Goal: Task Accomplishment & Management: Complete application form

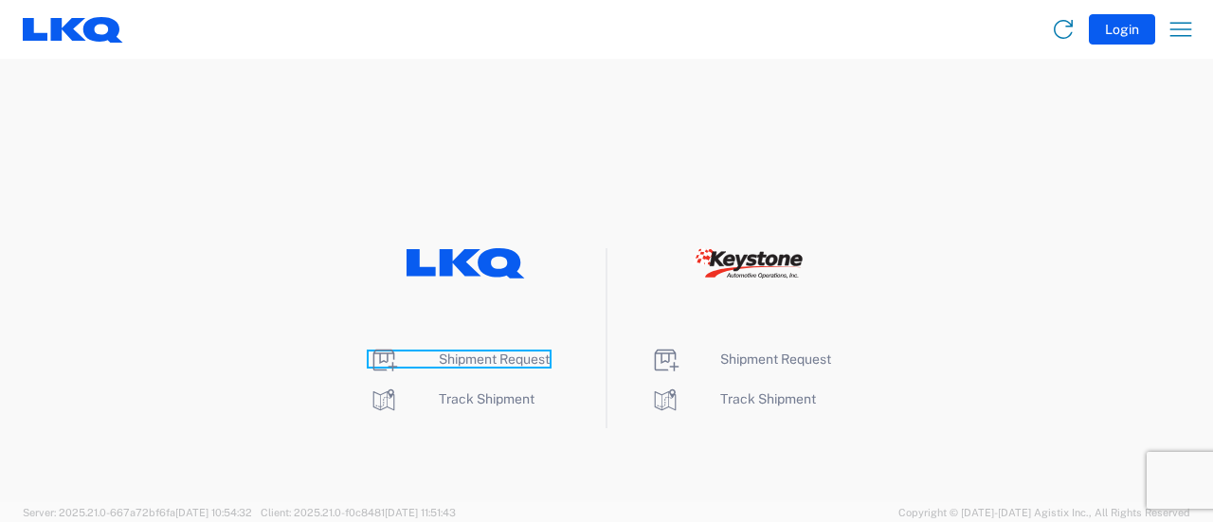
click at [474, 360] on span "Shipment Request" at bounding box center [494, 358] width 111 height 15
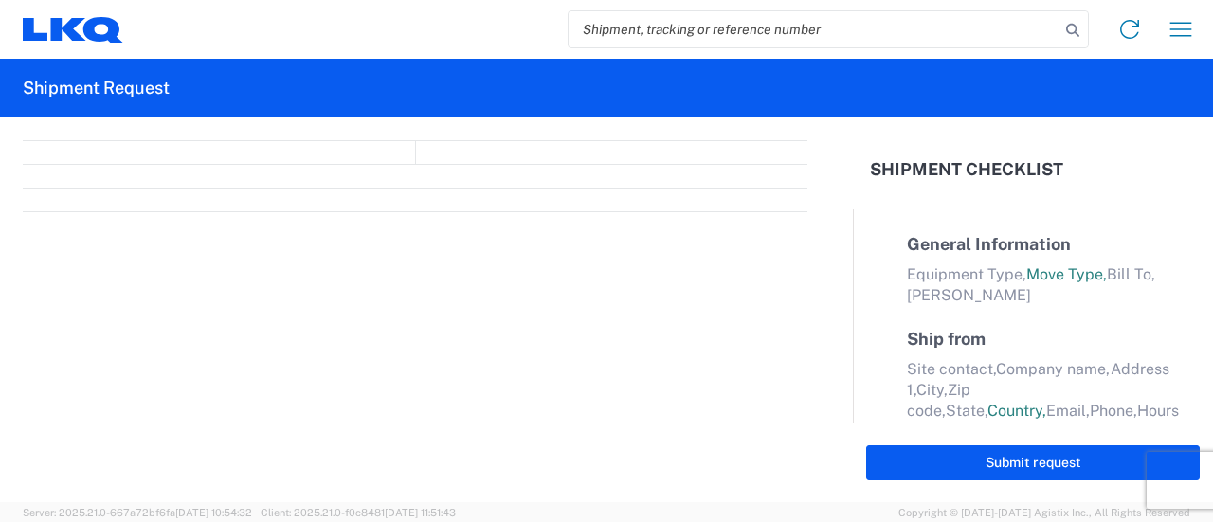
select select "FULL"
select select "LBS"
select select "IN"
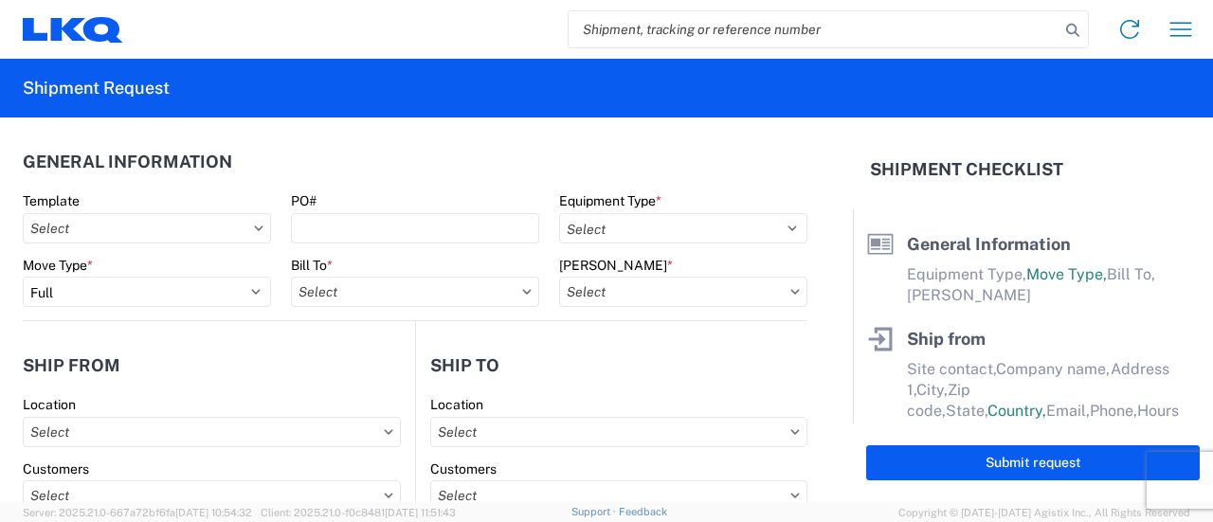
click at [686, 27] on input "search" at bounding box center [813, 29] width 491 height 36
paste input "57039151"
type input "57039151"
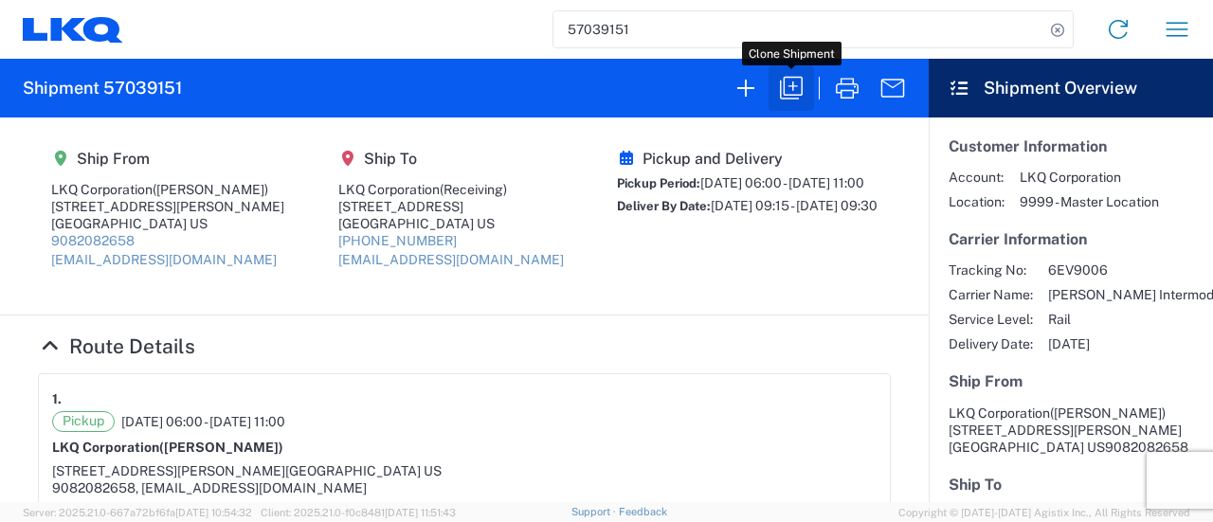
click at [793, 79] on icon "button" at bounding box center [791, 88] width 30 height 30
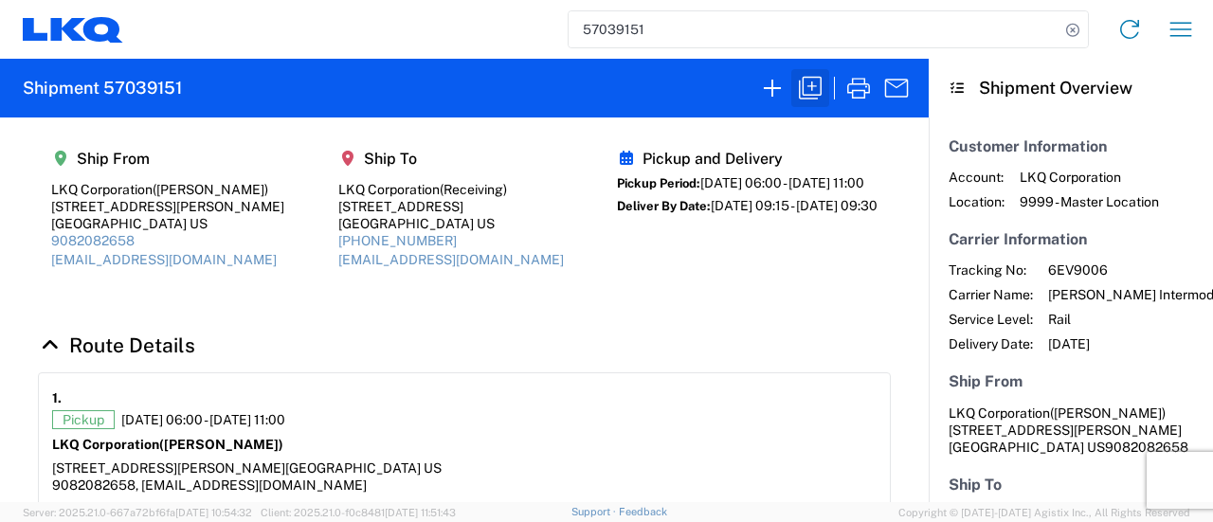
select select "FULL"
select select "US"
select select "LBS"
select select "IN"
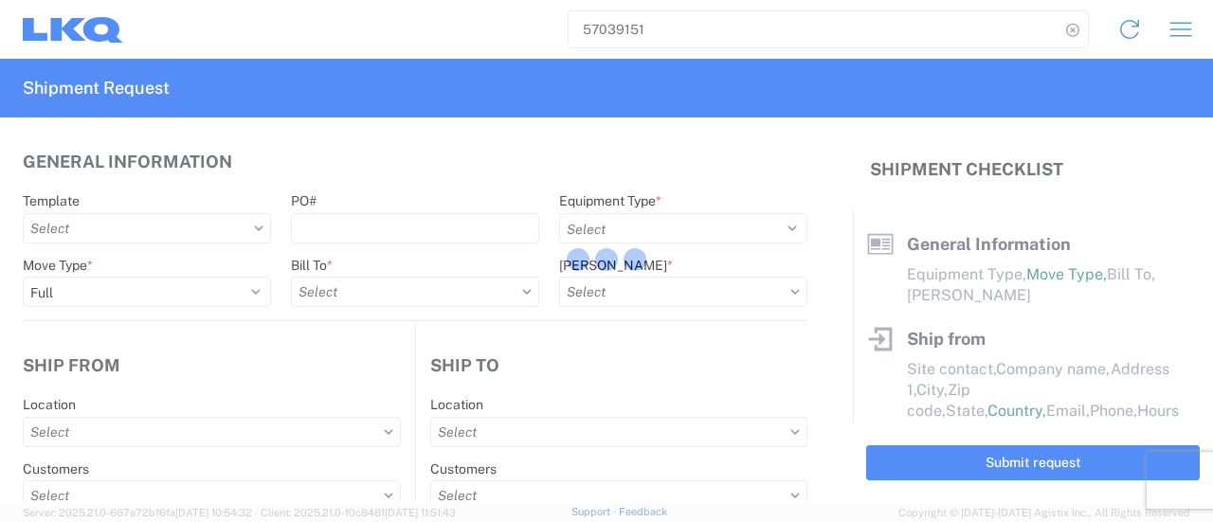
click at [811, 92] on div at bounding box center [606, 261] width 1213 height 522
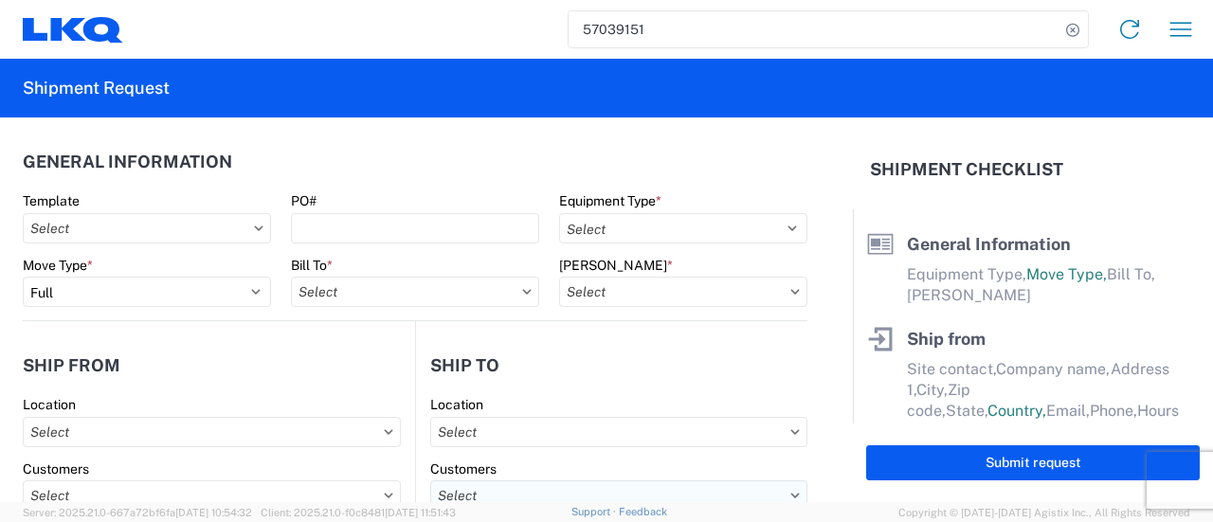
select select "BCAR"
type input "[PERSON_NAME]"
type input "LKQ Corporation"
type input "[STREET_ADDRESS][PERSON_NAME]"
type input "[GEOGRAPHIC_DATA]"
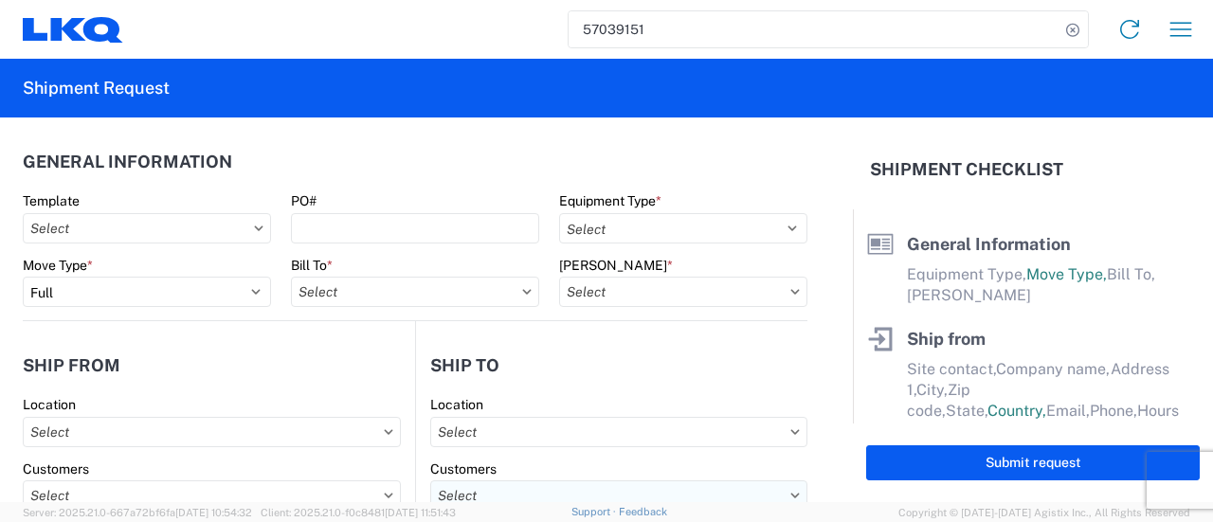
type input "91761"
type input "[EMAIL_ADDRESS][DOMAIN_NAME]"
type input "9082082658"
type input "06:00:00"
type input "11:00:00"
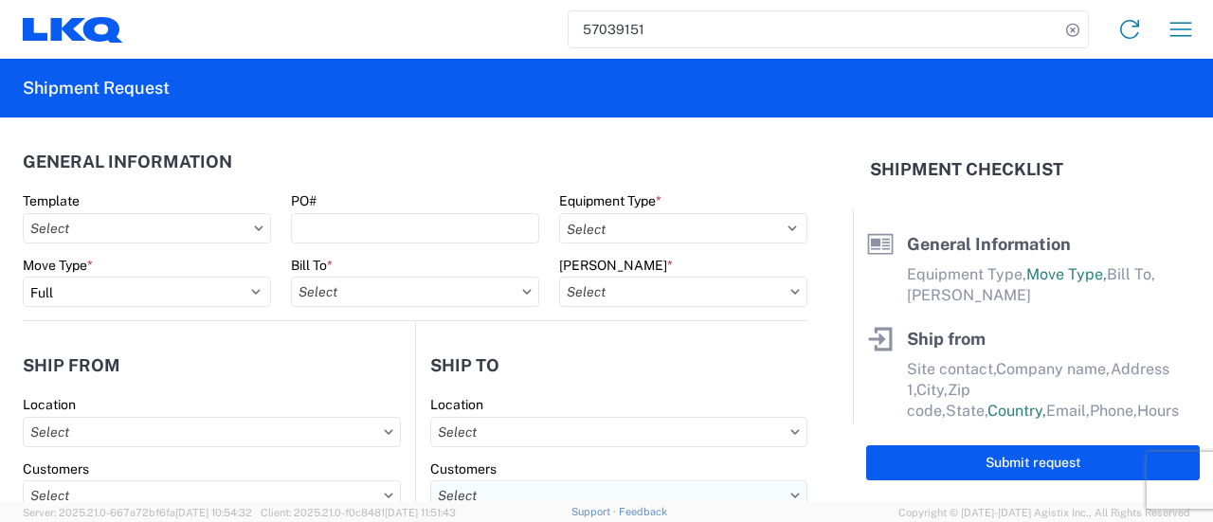
select select
type input "Receiving"
type input "LKQ Corporation"
type input "[STREET_ADDRESS]"
type input "[GEOGRAPHIC_DATA]"
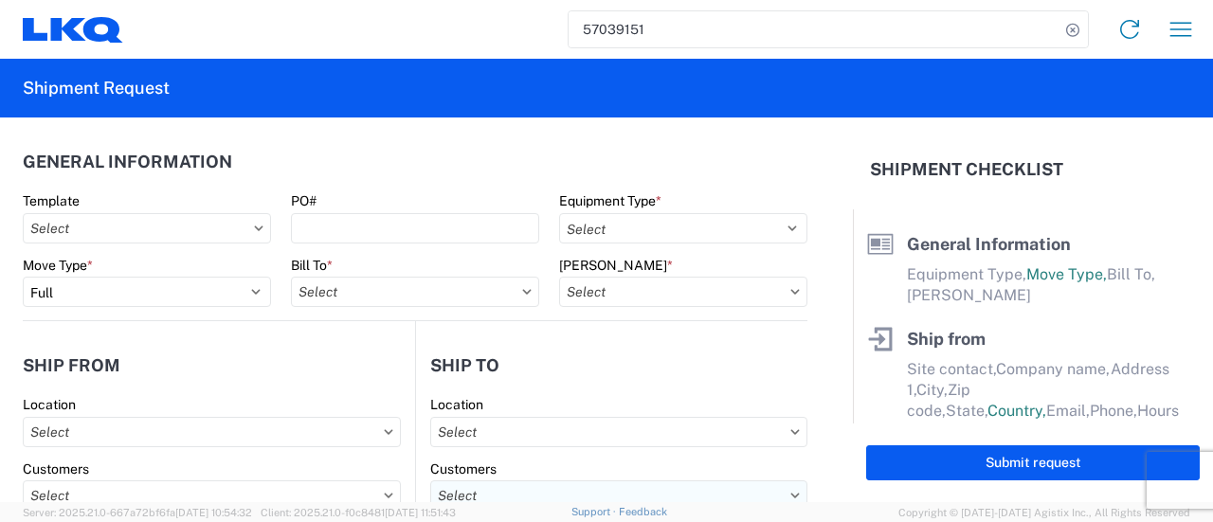
type input "77038"
type input "[EMAIL_ADDRESS][DOMAIN_NAME]"
type input "[PHONE_NUMBER]"
type input "09:15:00"
type input "09:30:00"
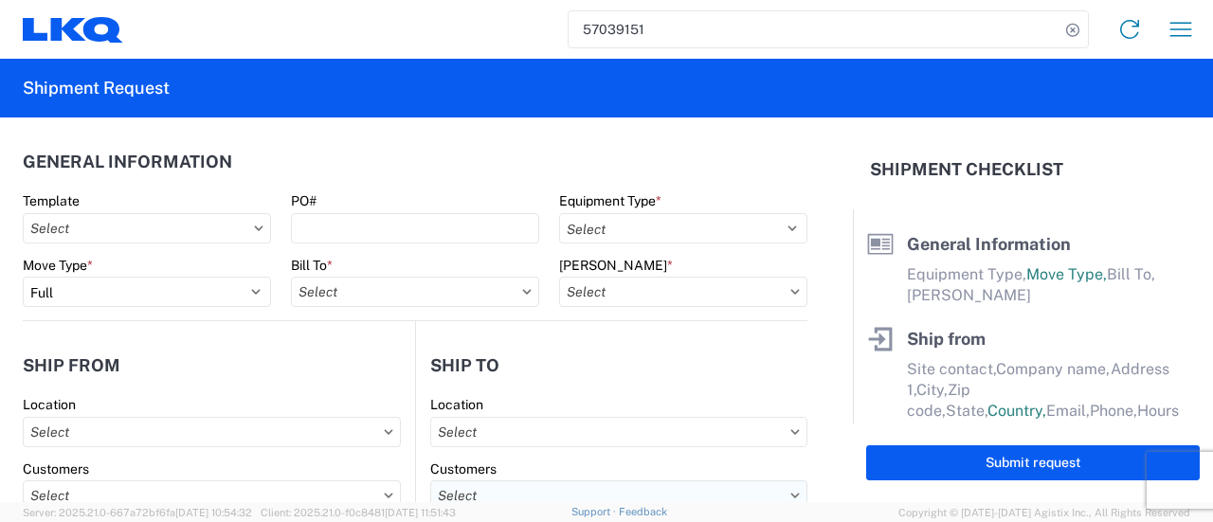
select select
type input "[PERSON_NAME]"
type input "[EMAIL_ADDRESS][DOMAIN_NAME]"
type input "9082082658"
type input "[DATE]"
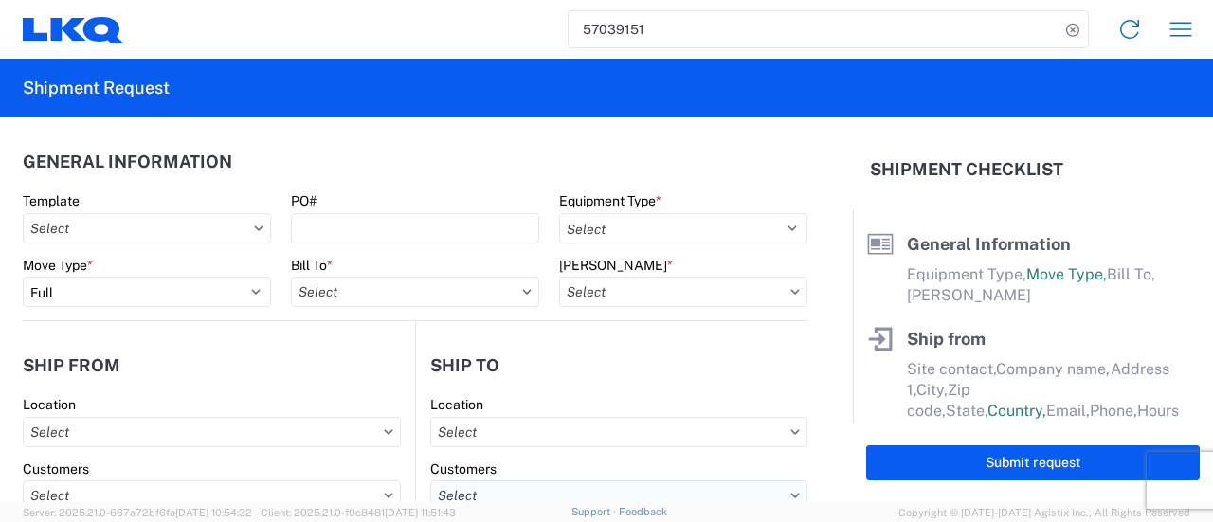
type input "[DATE]"
type input "42500"
type input "Engines, Transmissions"
type input "30"
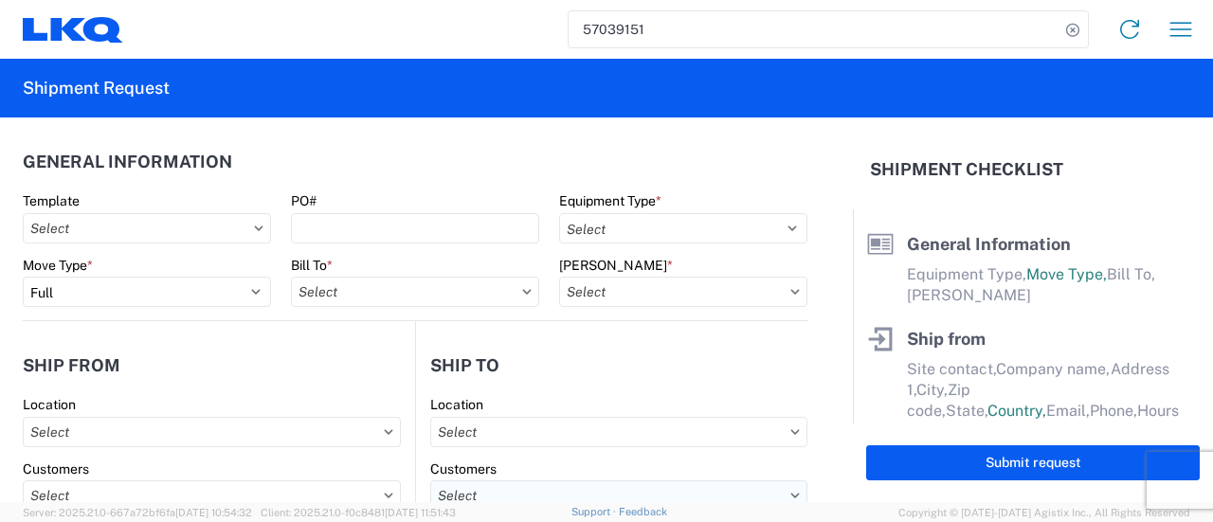
type input "0"
type input "0.33"
type input "0.06"
select select "FT"
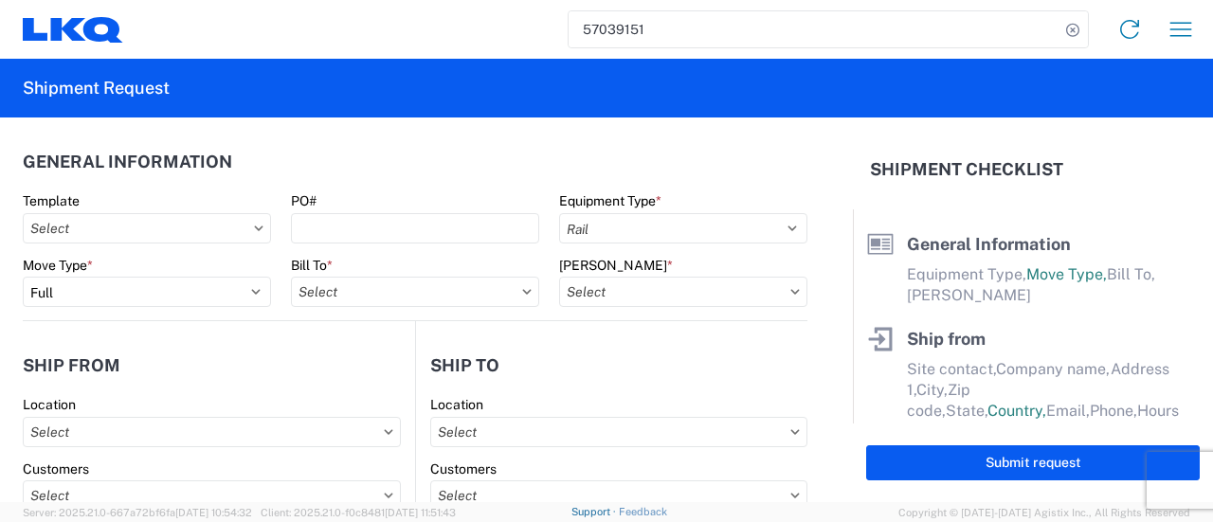
select select
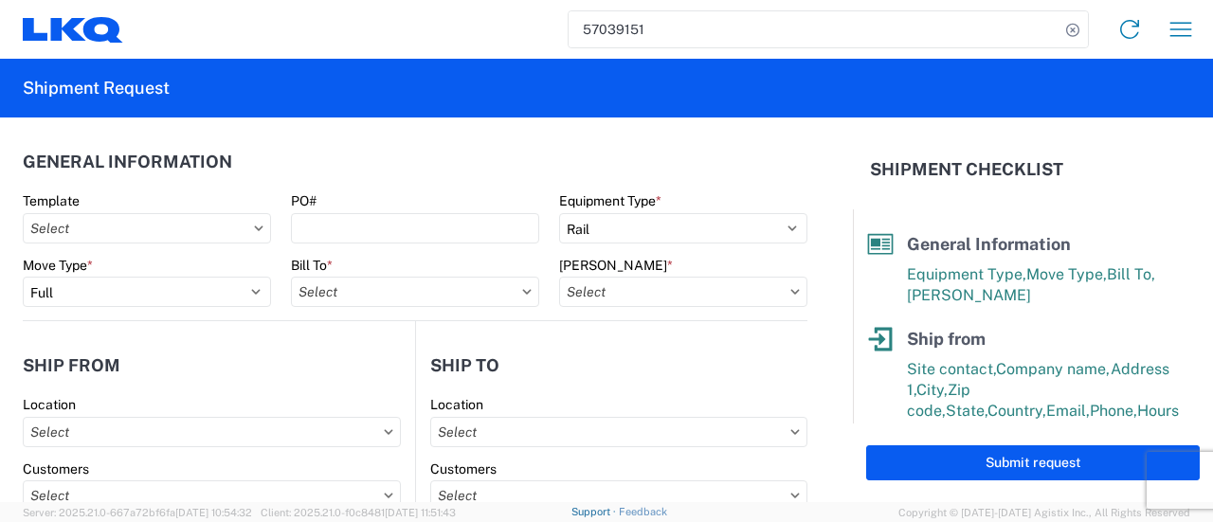
type input "1769-6300-66000-0000 - 1769 Freight Out"
type input "1760 - LKQ Best Core"
type input "1769 - [US_STATE] Core"
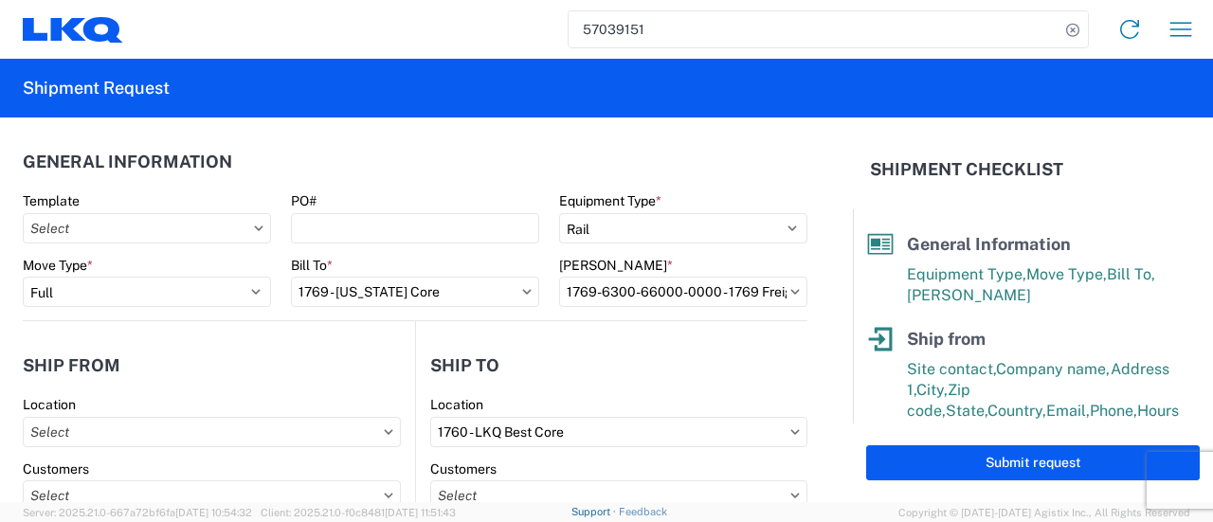
type input "1769 - [US_STATE] Core"
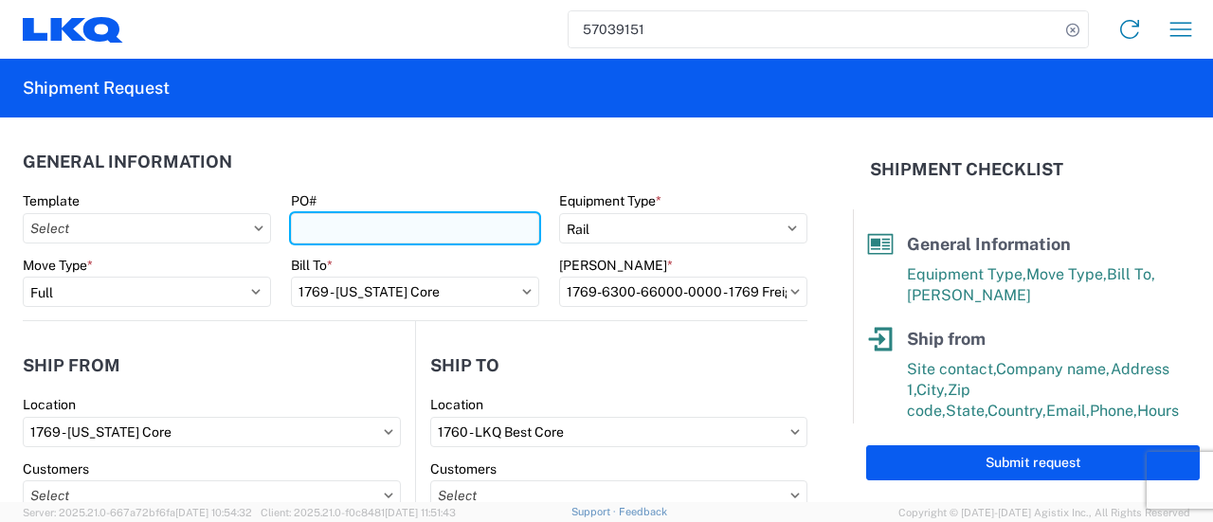
click at [401, 226] on input "PO#" at bounding box center [415, 228] width 248 height 30
paste input "houston extra 241"
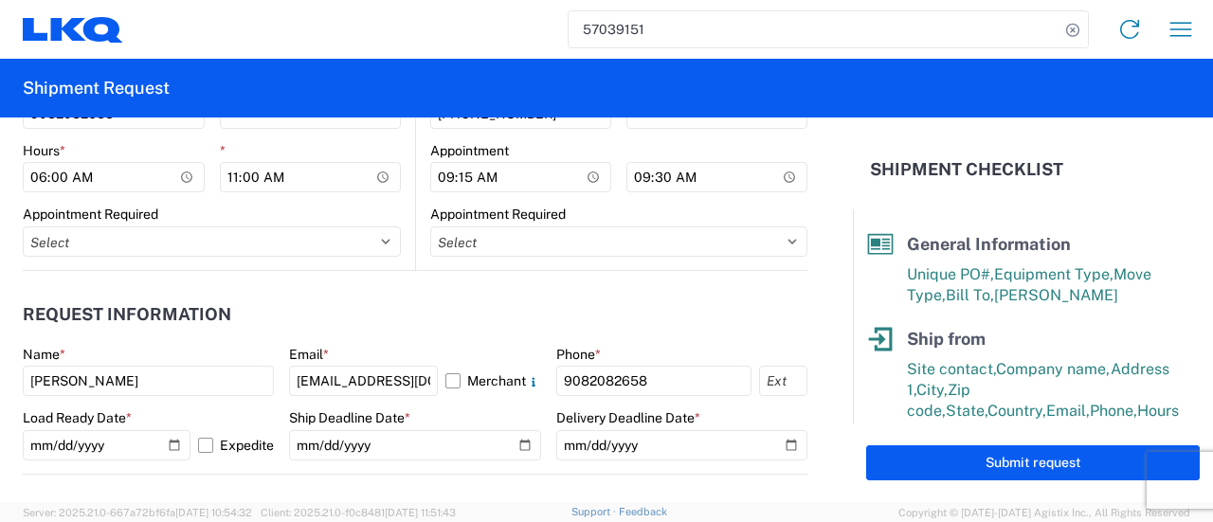
scroll to position [1137, 0]
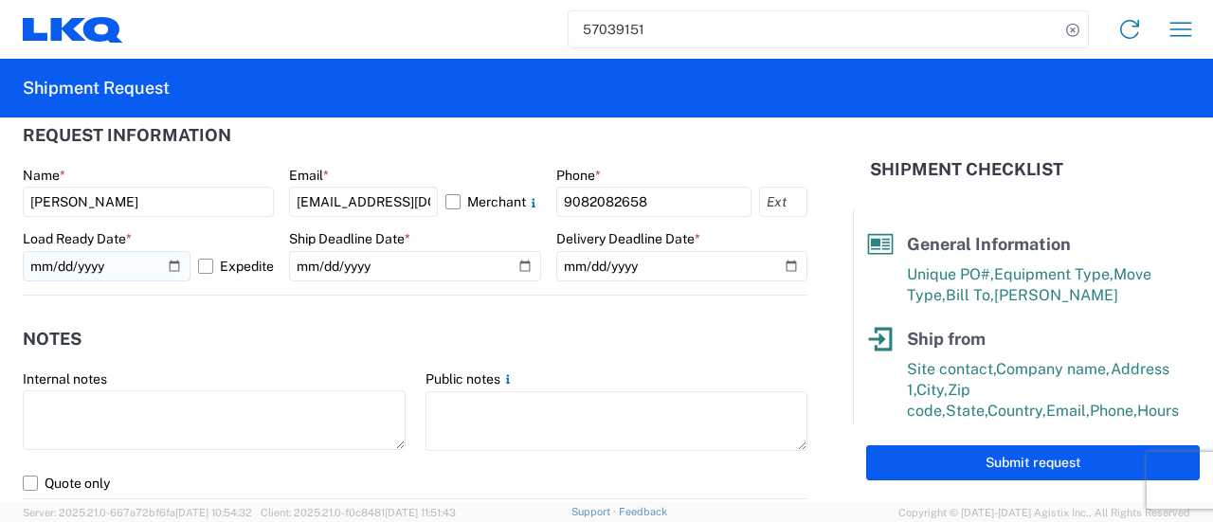
type input "houston extra 242"
click at [174, 254] on input "[DATE]" at bounding box center [107, 266] width 168 height 30
click at [167, 262] on input "[DATE]" at bounding box center [107, 266] width 168 height 30
type input "[DATE]"
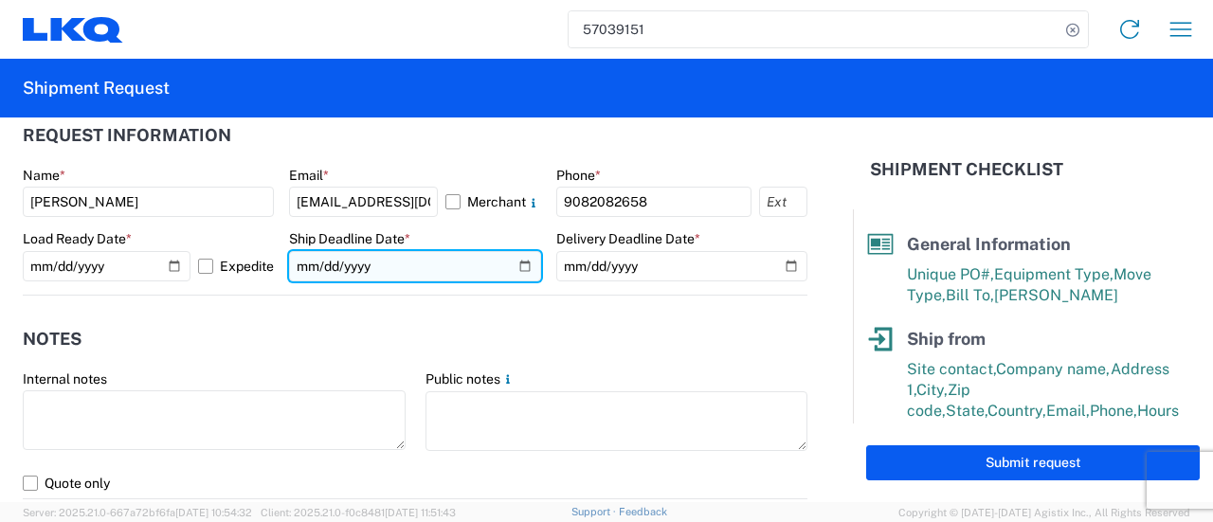
click at [515, 261] on input "[DATE]" at bounding box center [414, 266] width 251 height 30
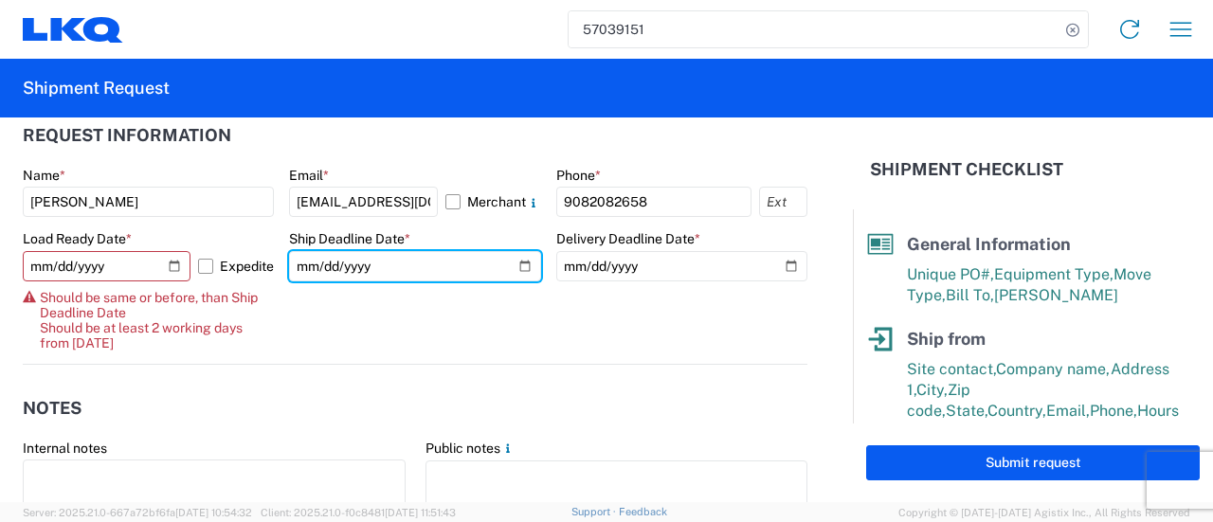
type input "[DATE]"
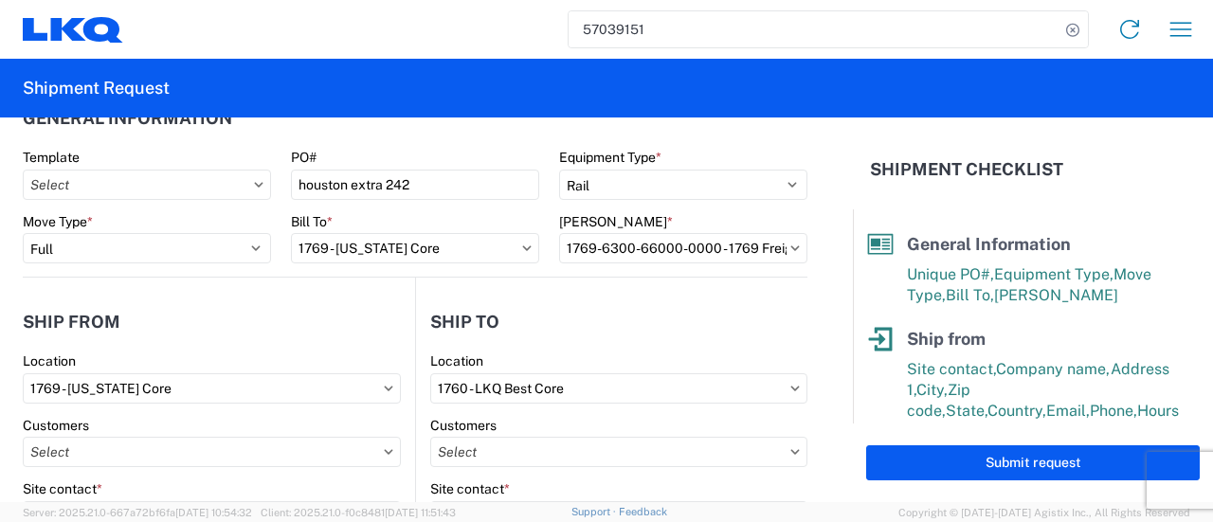
scroll to position [0, 0]
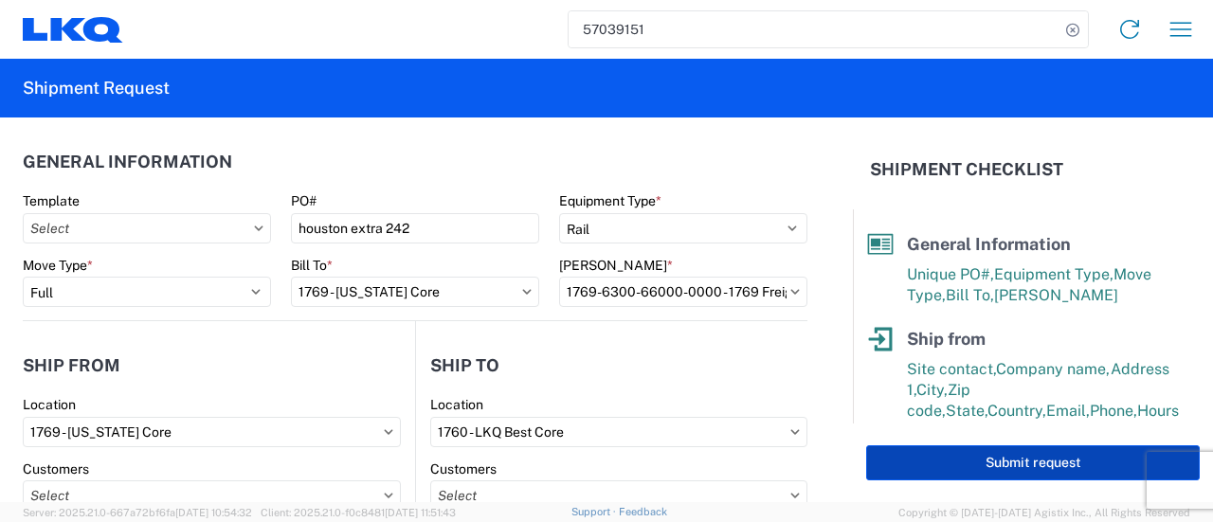
click at [945, 465] on button "Submit request" at bounding box center [1032, 462] width 333 height 35
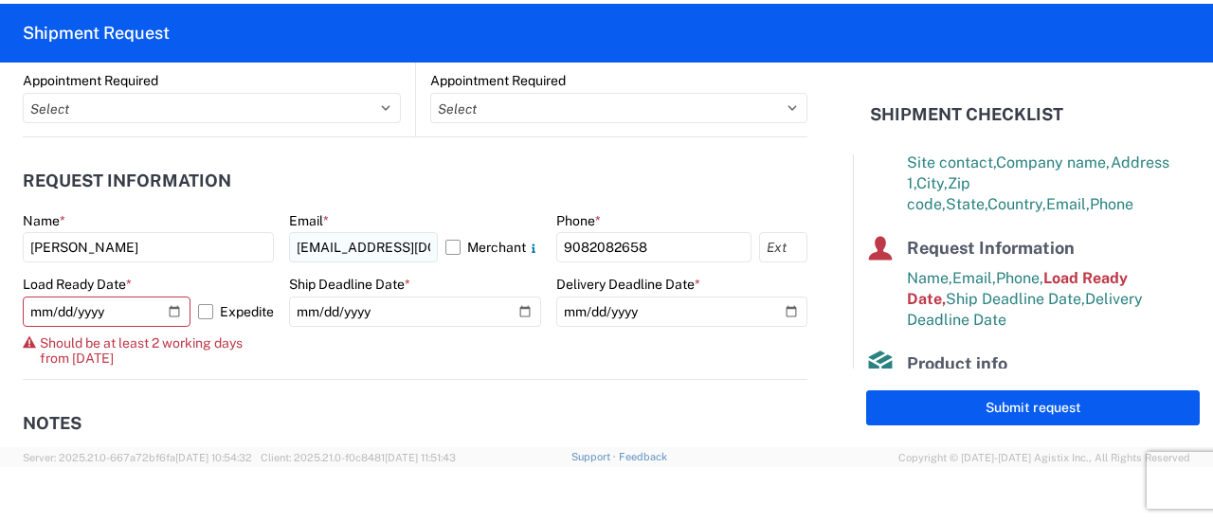
scroll to position [1137, 0]
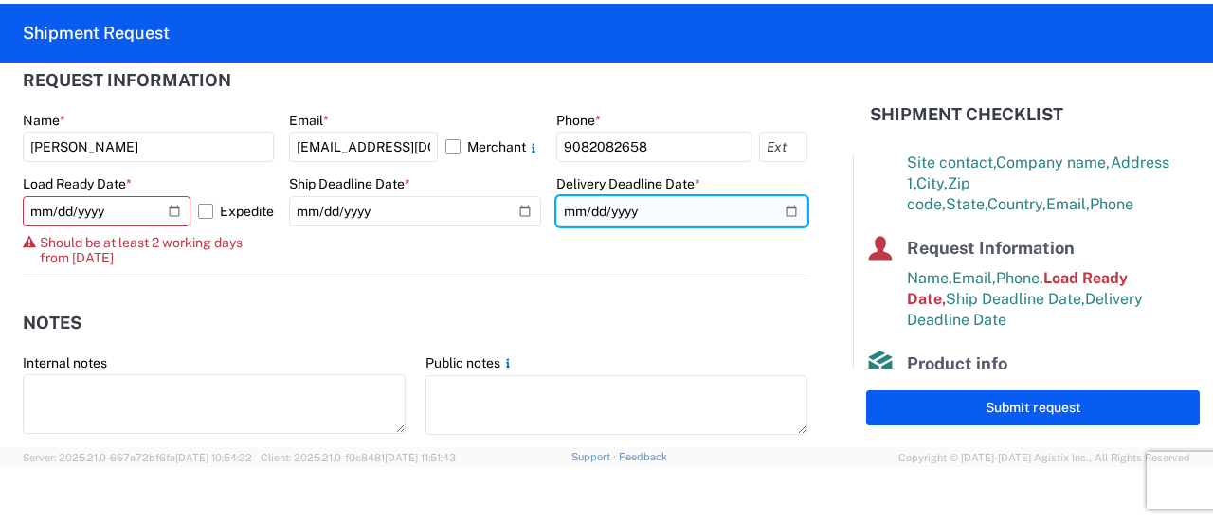
click at [778, 211] on input "[DATE]" at bounding box center [681, 211] width 251 height 30
type input "[DATE]"
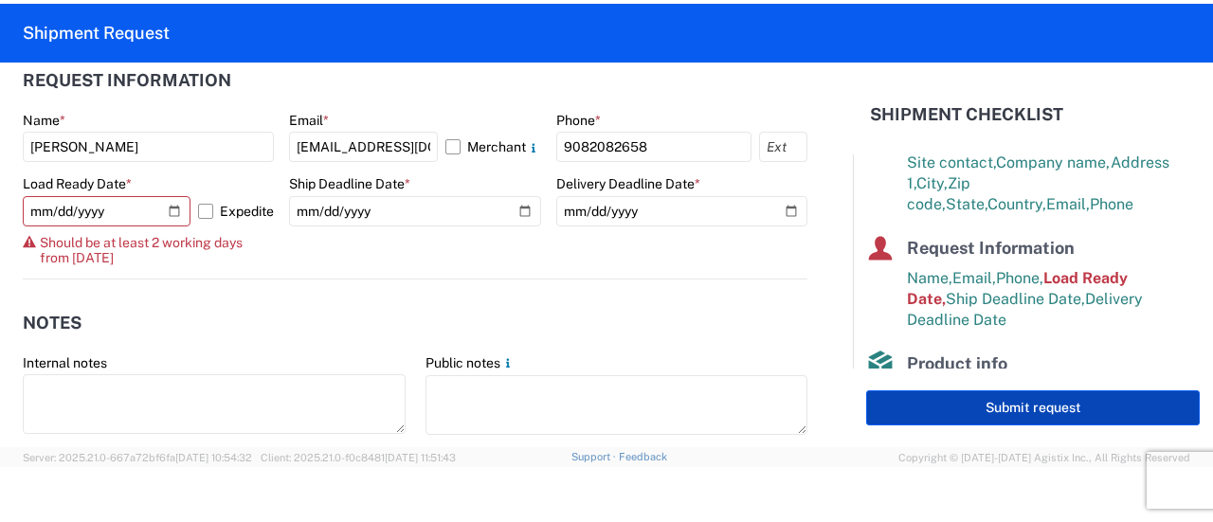
click at [936, 404] on button "Submit request" at bounding box center [1032, 407] width 333 height 35
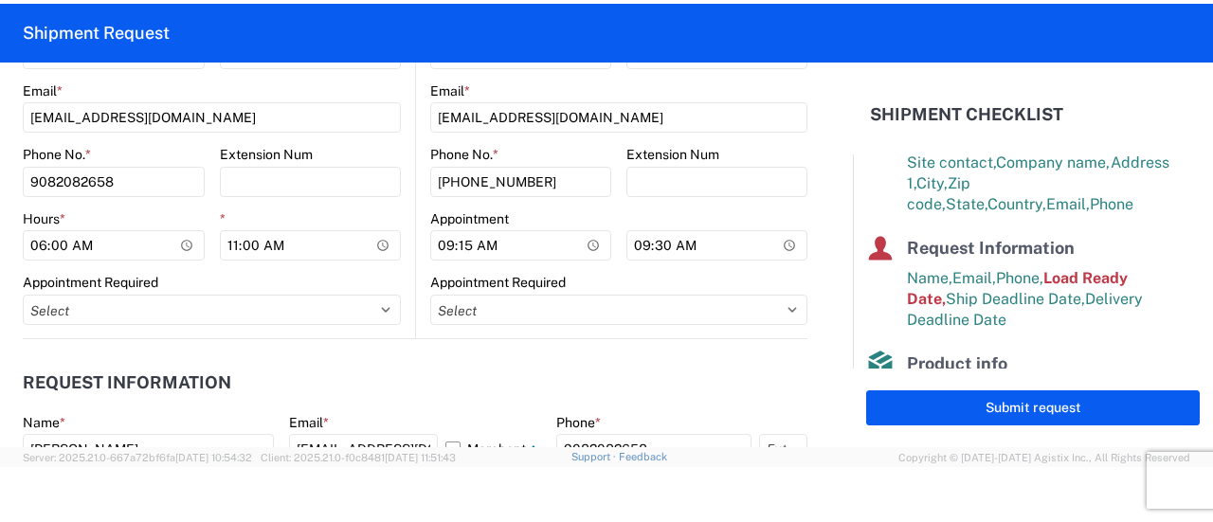
scroll to position [947, 0]
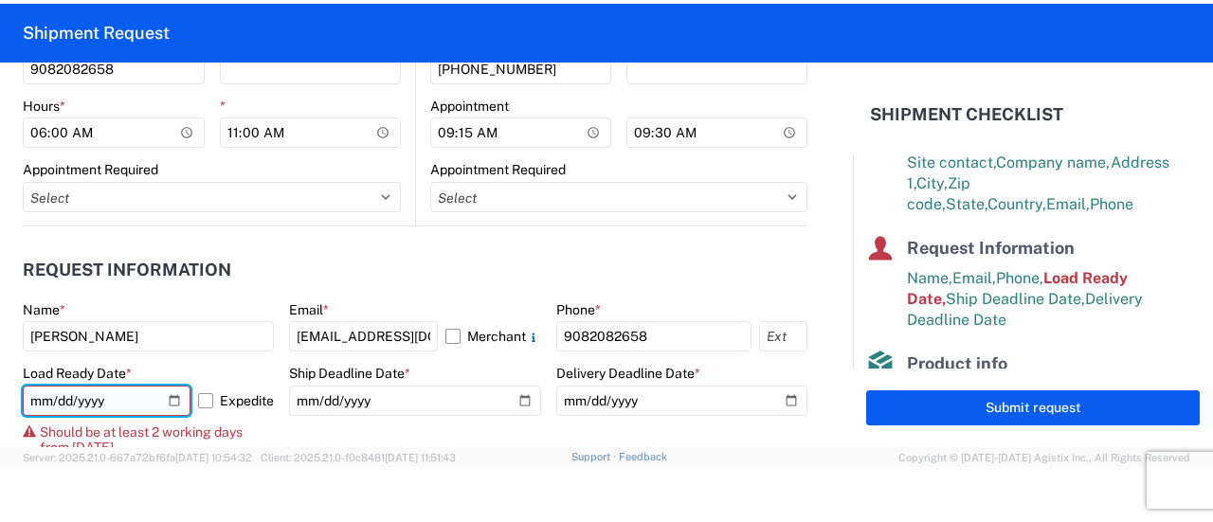
click at [171, 399] on input "[DATE]" at bounding box center [107, 401] width 168 height 30
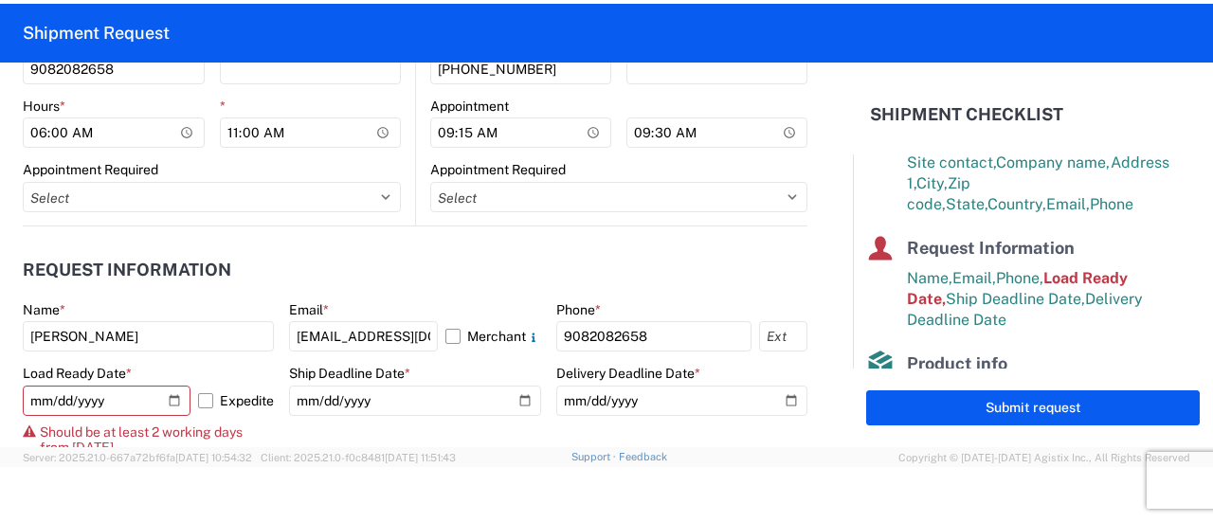
click at [97, 261] on h2 "Request Information" at bounding box center [127, 270] width 208 height 19
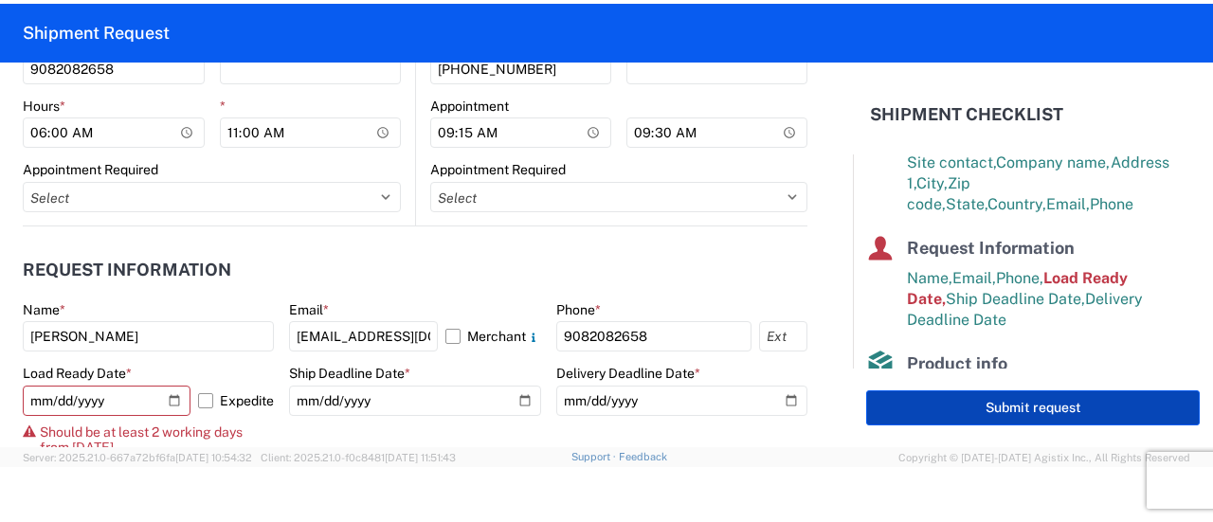
click at [1046, 416] on button "Submit request" at bounding box center [1032, 407] width 333 height 35
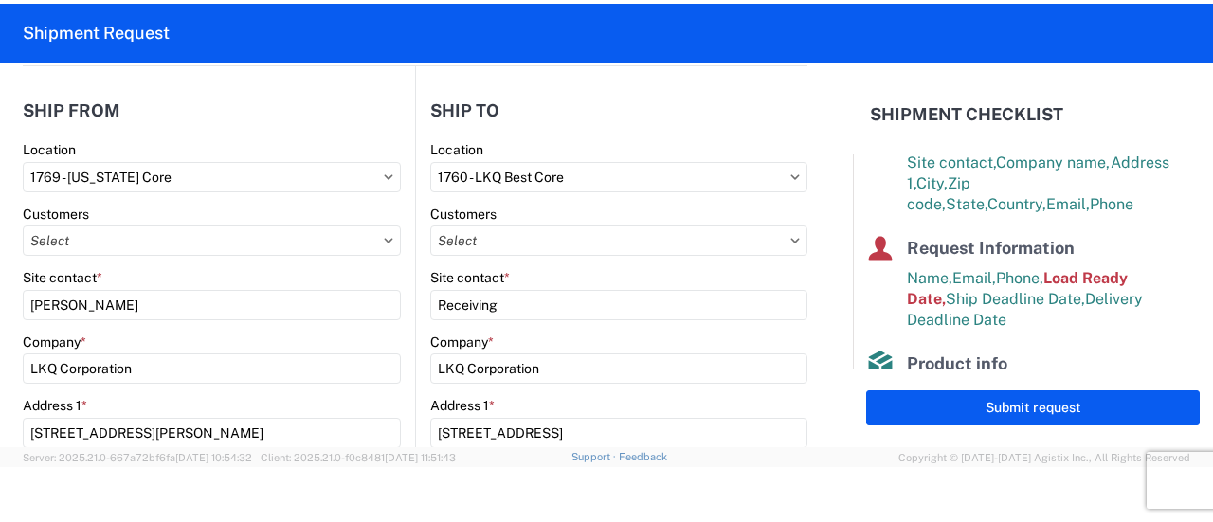
scroll to position [44, 0]
